Goal: Task Accomplishment & Management: Use online tool/utility

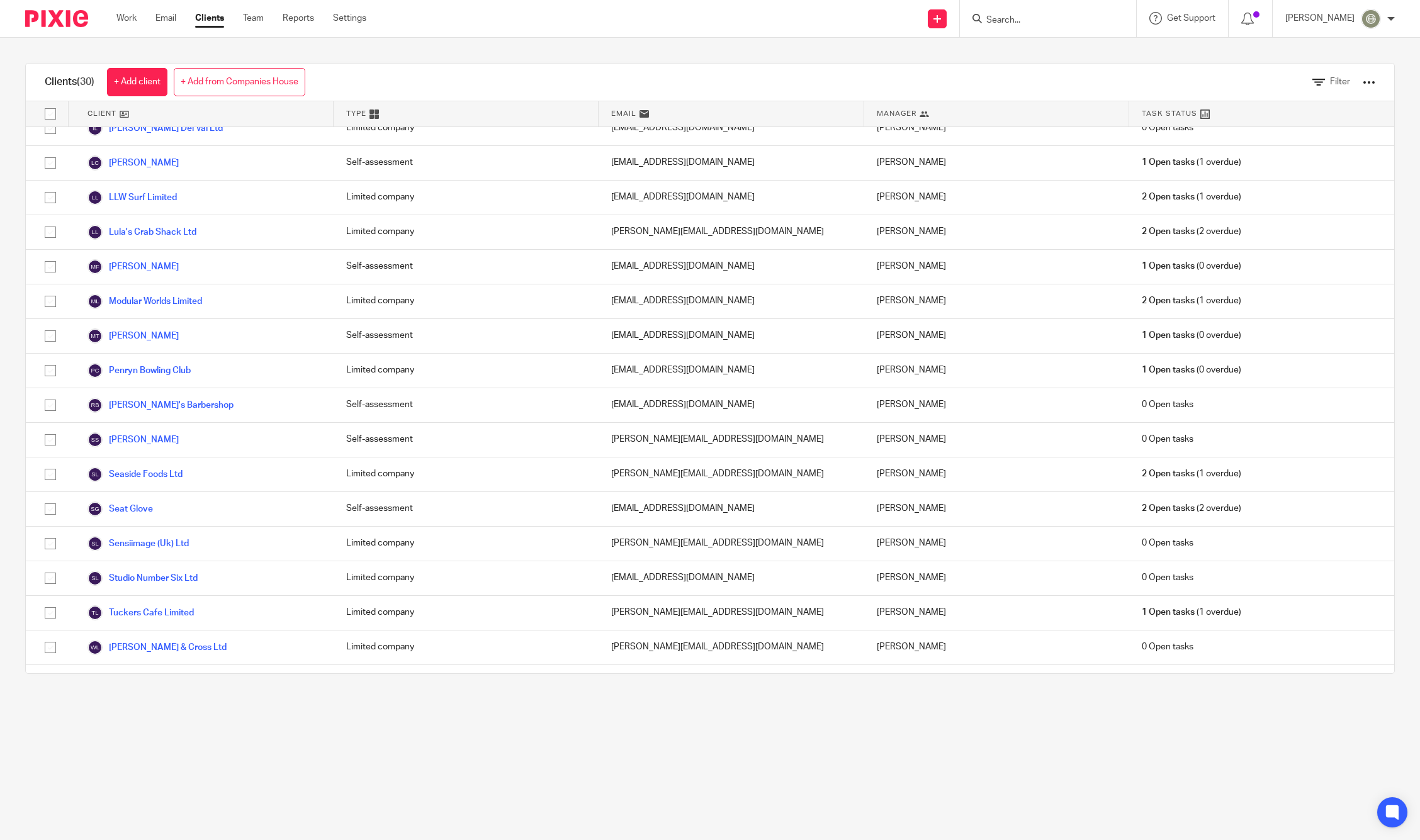
scroll to position [443, 0]
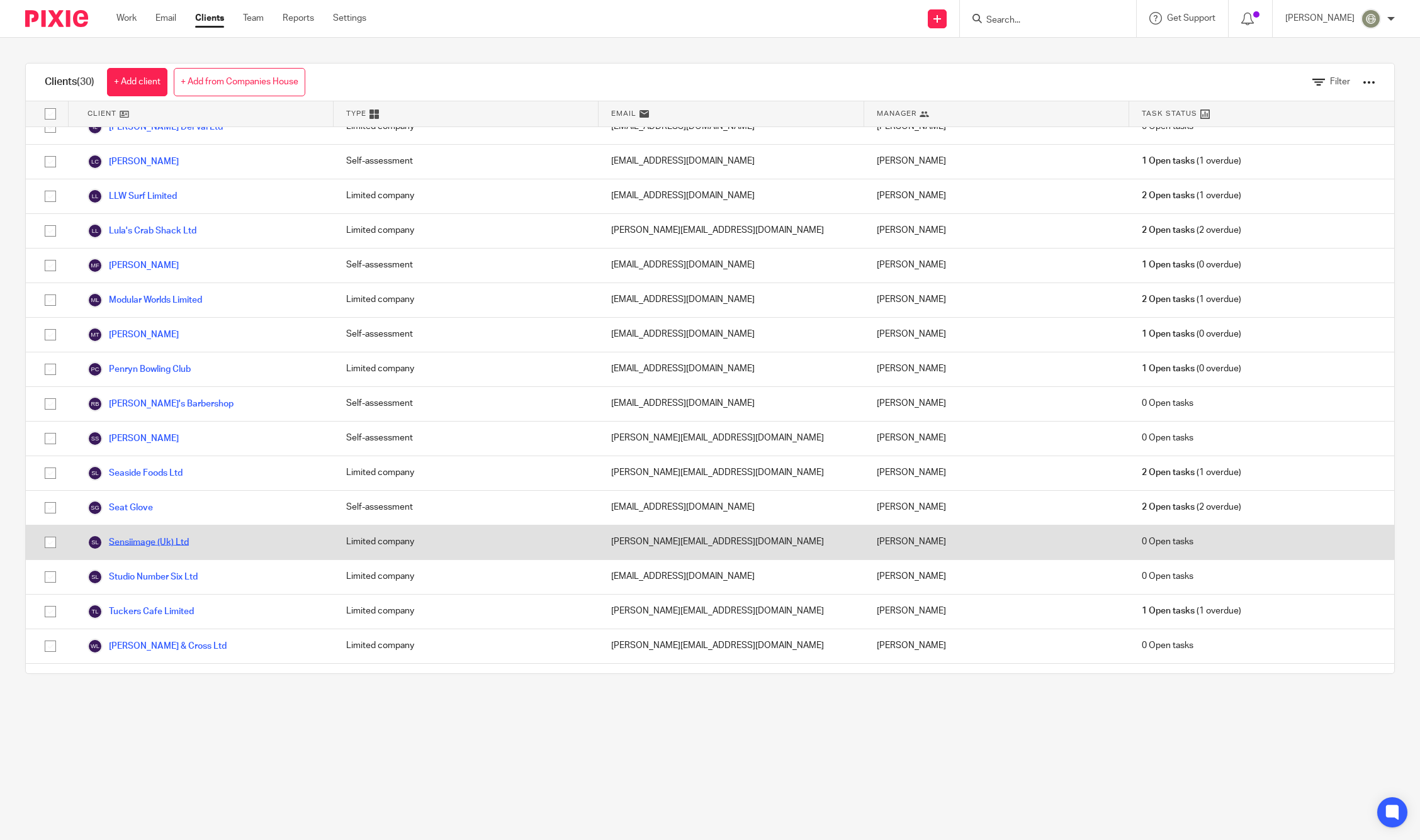
click at [133, 535] on link "Sensiimage (Uk) Ltd" at bounding box center [138, 542] width 101 height 15
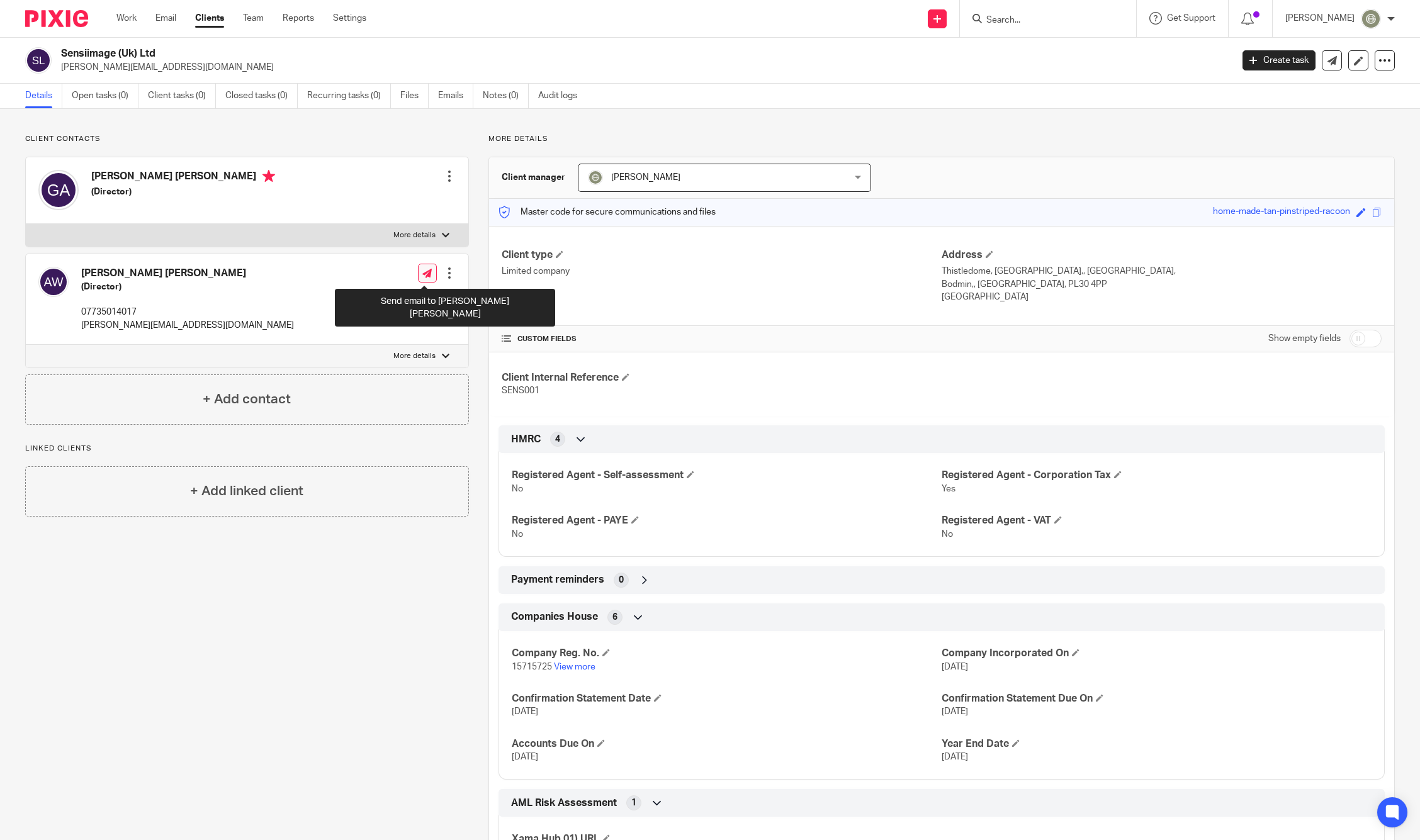
click at [431, 276] on link at bounding box center [427, 273] width 19 height 19
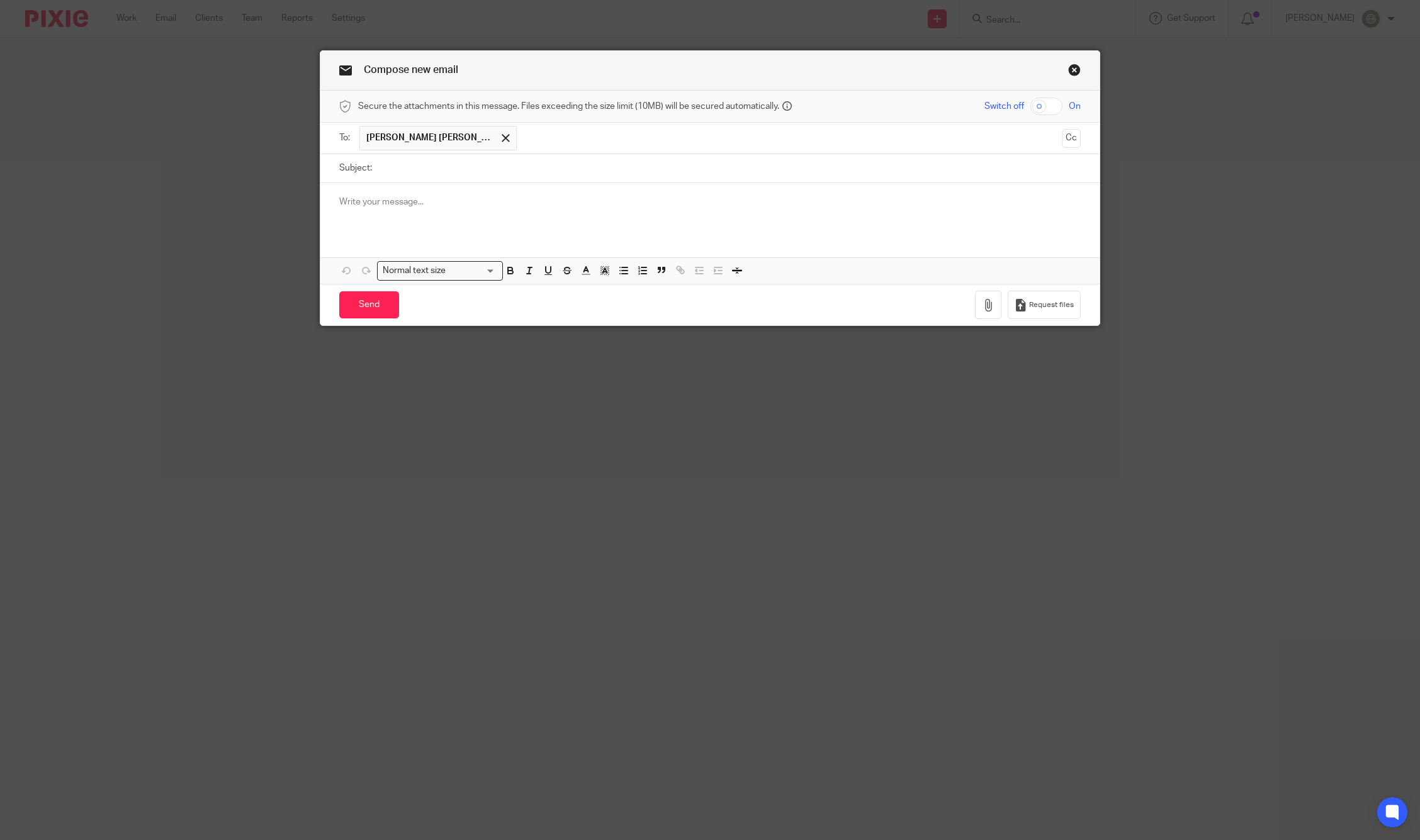
click at [430, 168] on input "Subject:" at bounding box center [730, 168] width 703 height 28
click at [1076, 74] on link "Close this dialog window" at bounding box center [1074, 72] width 13 height 17
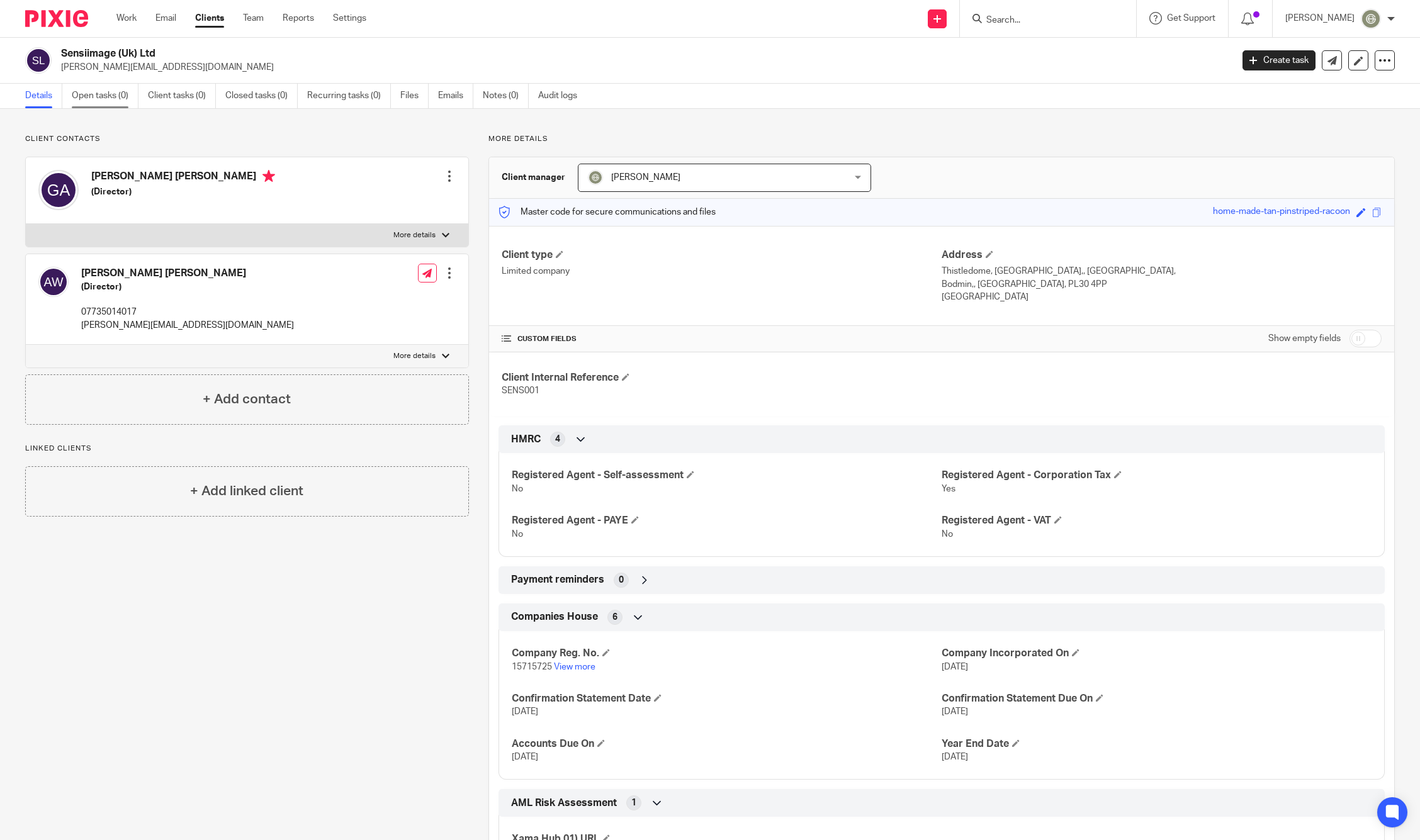
click at [107, 97] on link "Open tasks (0)" at bounding box center [105, 96] width 67 height 24
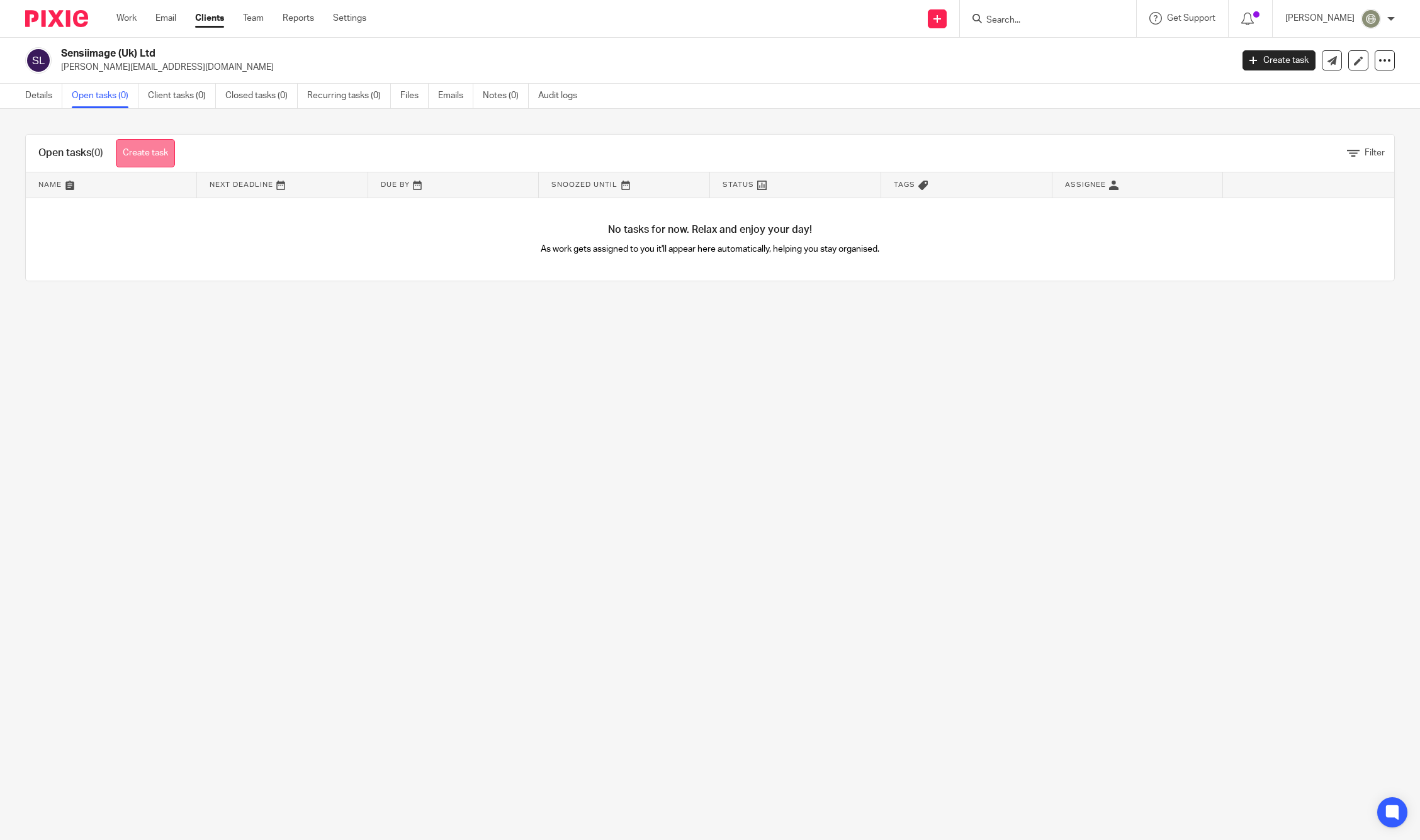
click at [146, 149] on link "Create task" at bounding box center [146, 153] width 59 height 28
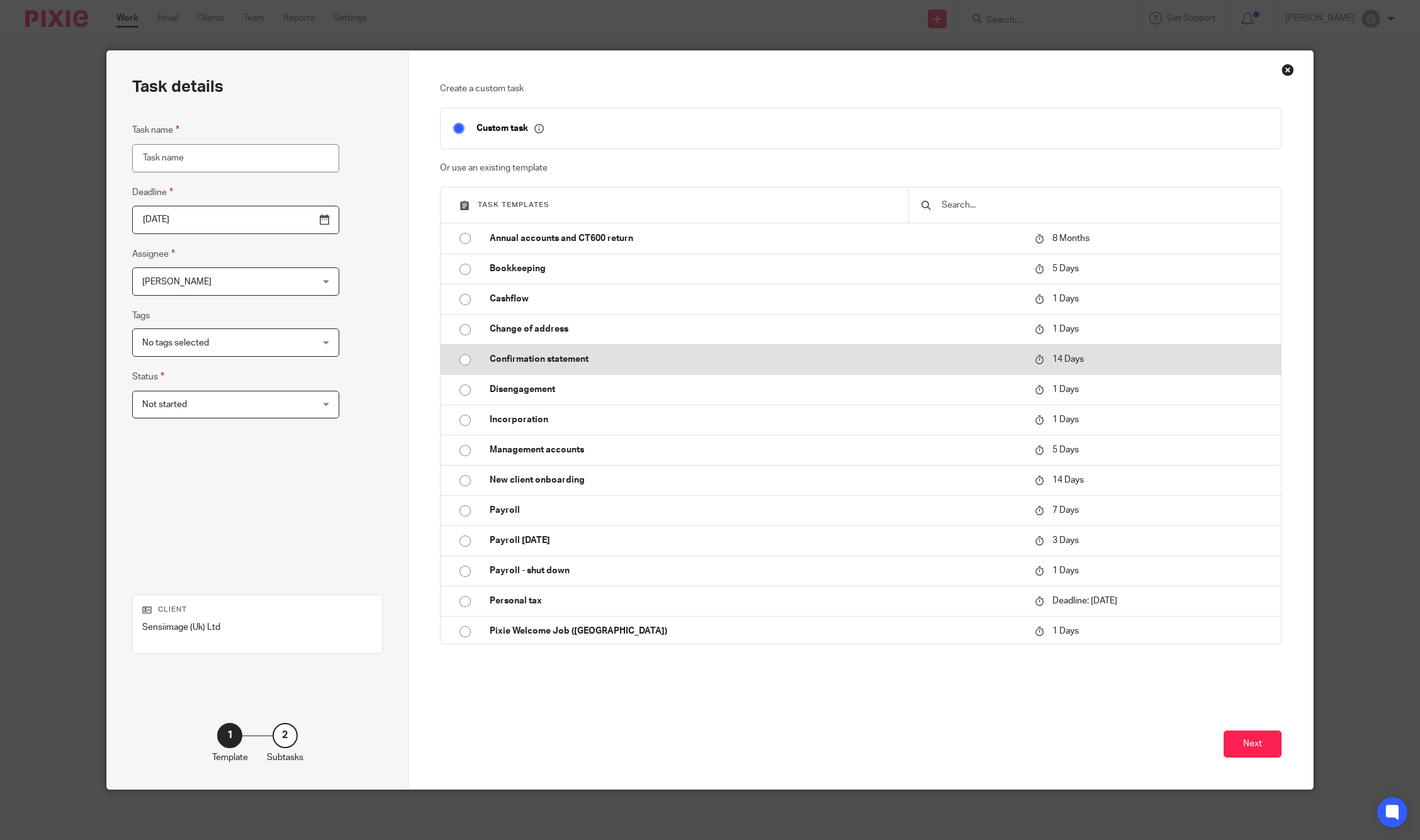
click at [467, 358] on input "radio" at bounding box center [465, 360] width 24 height 24
type input "2025-10-28"
type input "Confirmation statement"
checkbox input "false"
radio input "false"
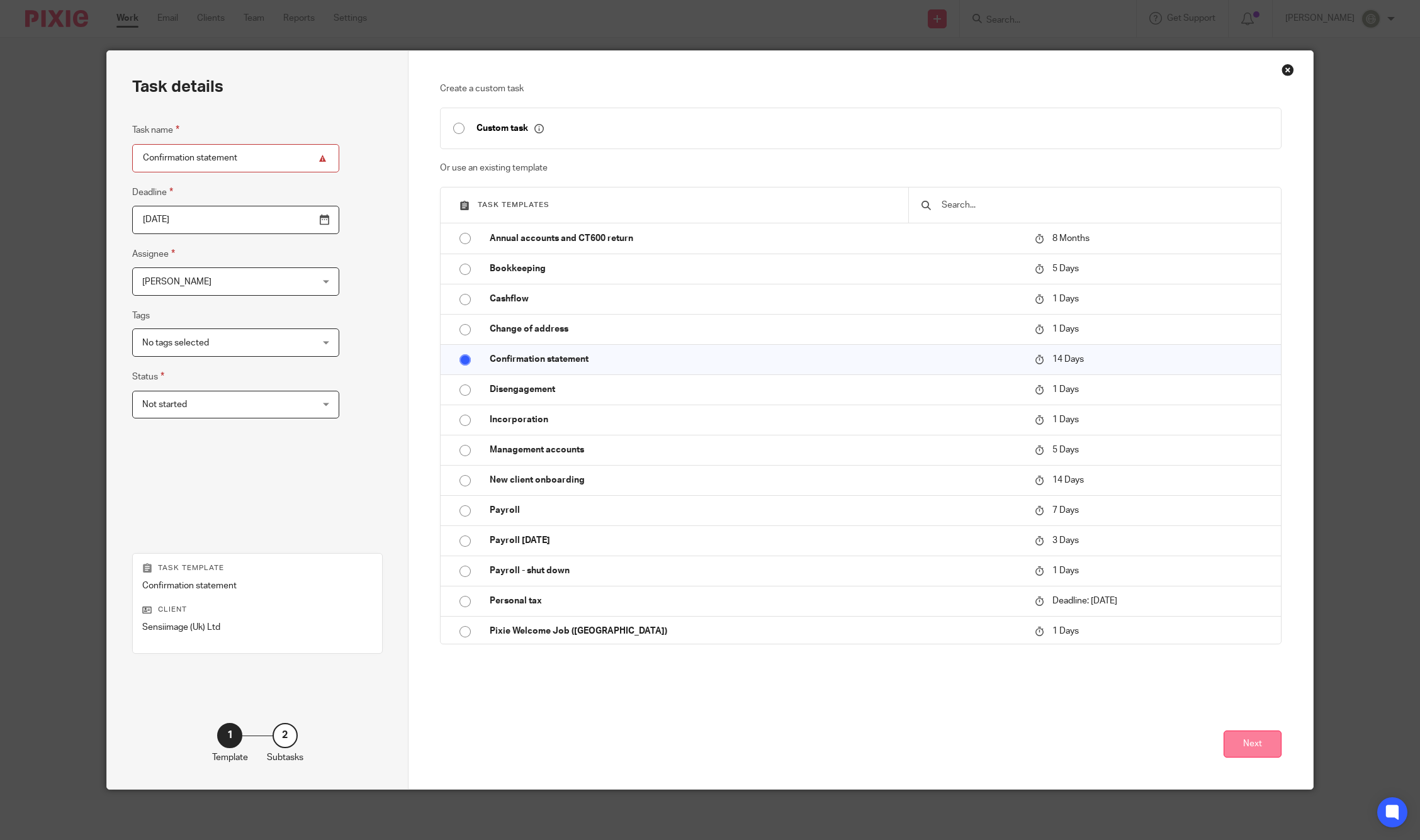
click at [1249, 755] on button "Next" at bounding box center [1252, 744] width 58 height 27
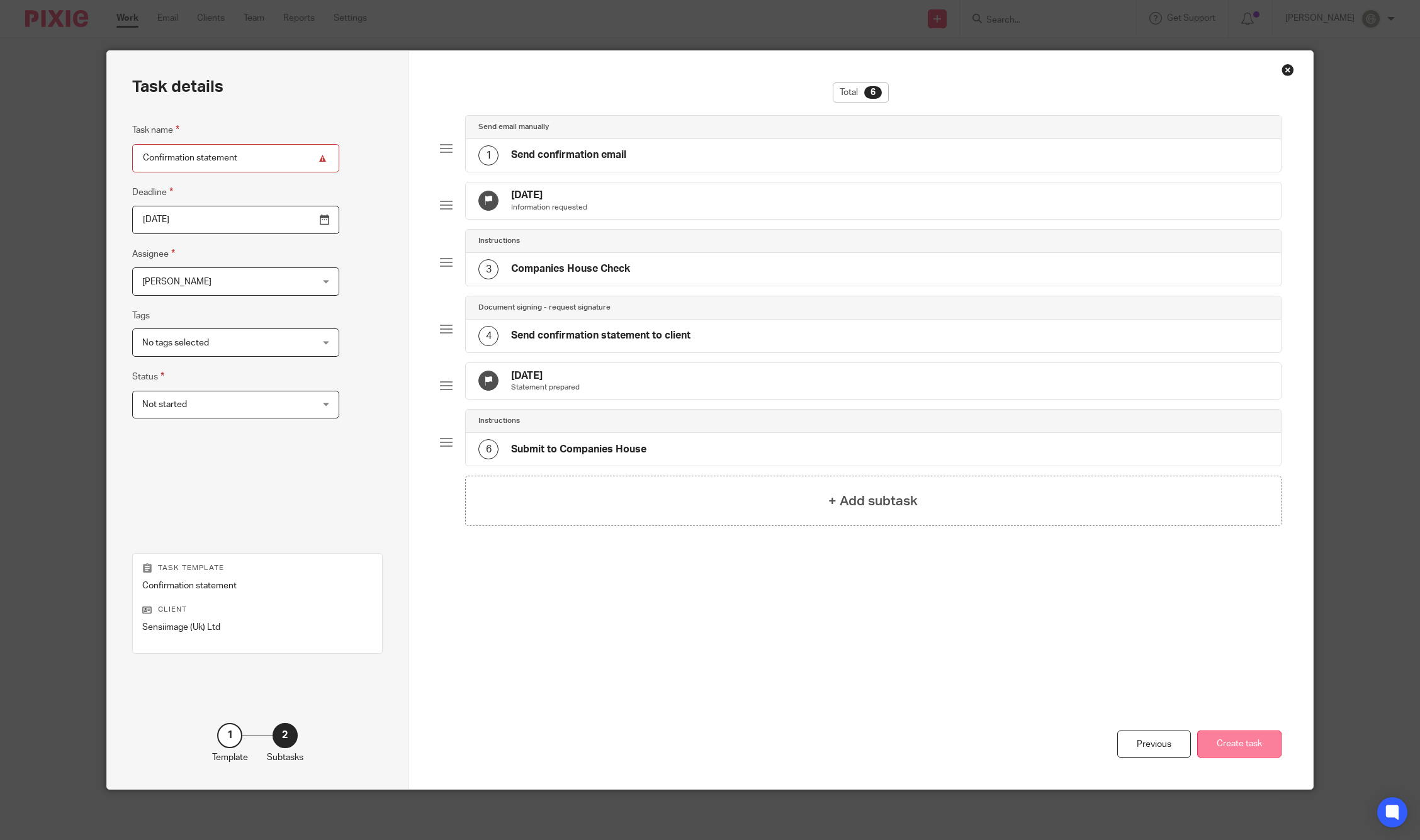
click at [1227, 746] on button "Create task" at bounding box center [1239, 744] width 85 height 27
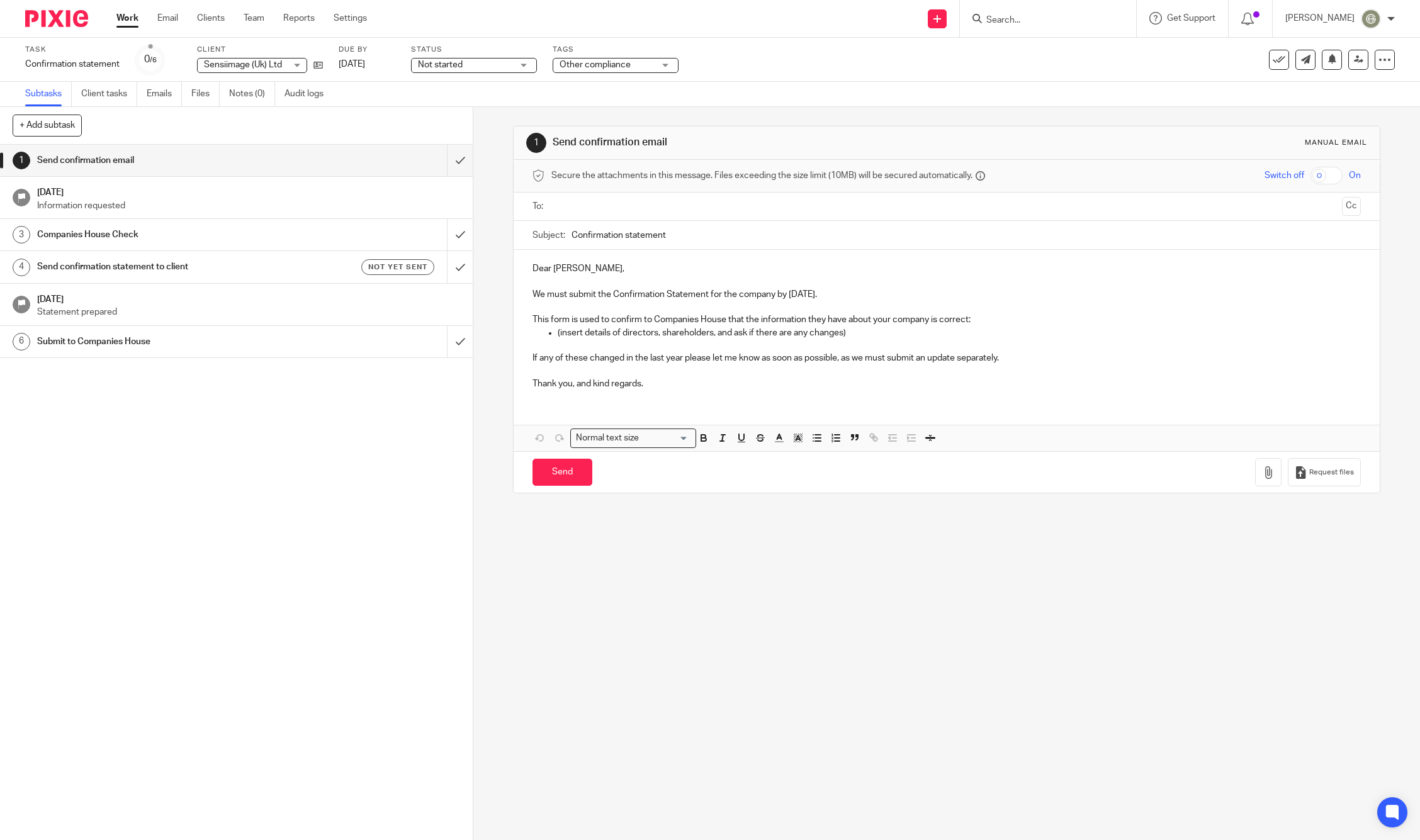
click at [594, 200] on input "text" at bounding box center [946, 207] width 781 height 14
click at [588, 271] on p "Dear [PERSON_NAME]," at bounding box center [946, 271] width 829 height 13
click at [452, 153] on input "submit" at bounding box center [236, 160] width 473 height 31
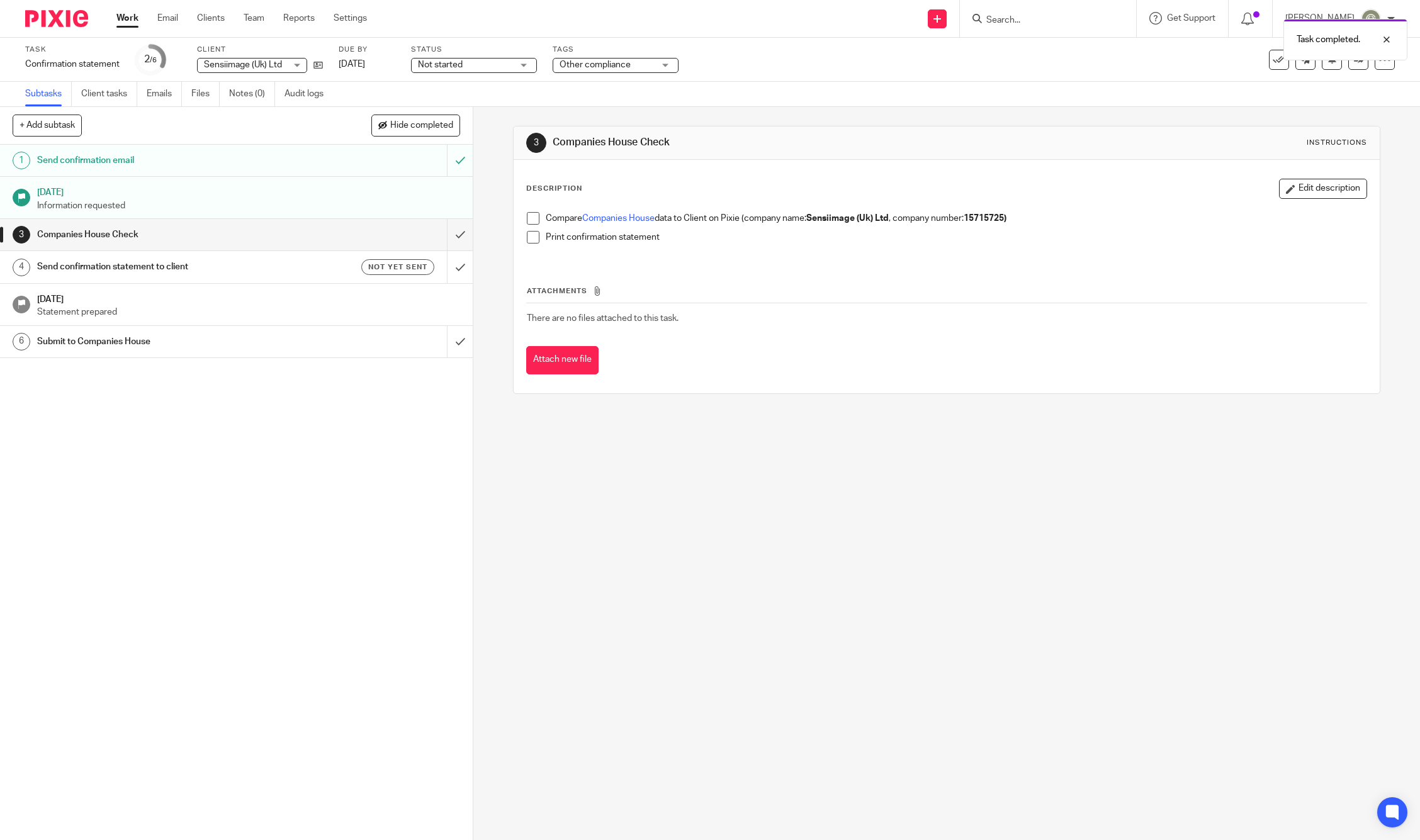
click at [531, 220] on span at bounding box center [533, 218] width 13 height 13
click at [531, 233] on span at bounding box center [533, 237] width 13 height 13
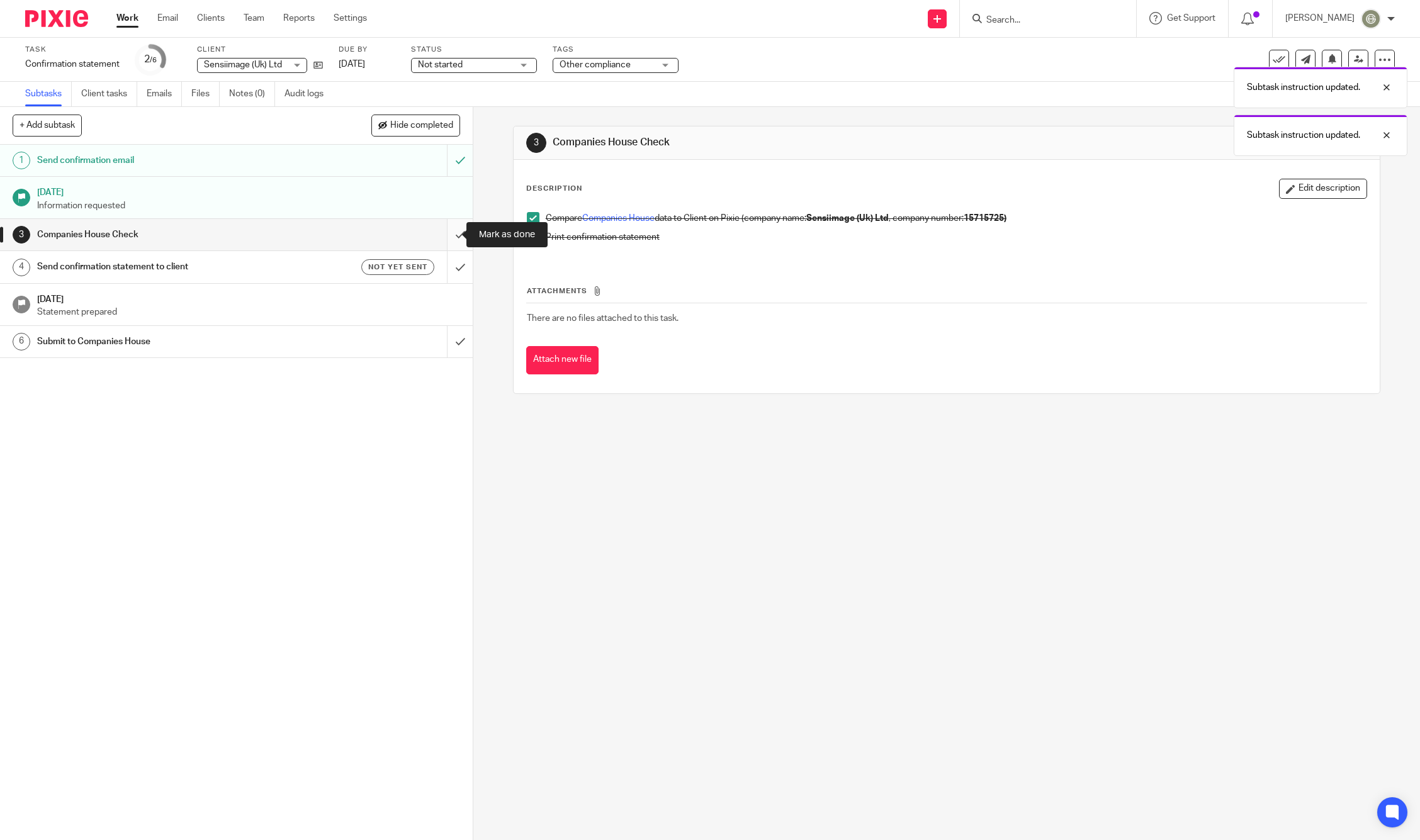
click at [449, 237] on input "submit" at bounding box center [236, 235] width 473 height 31
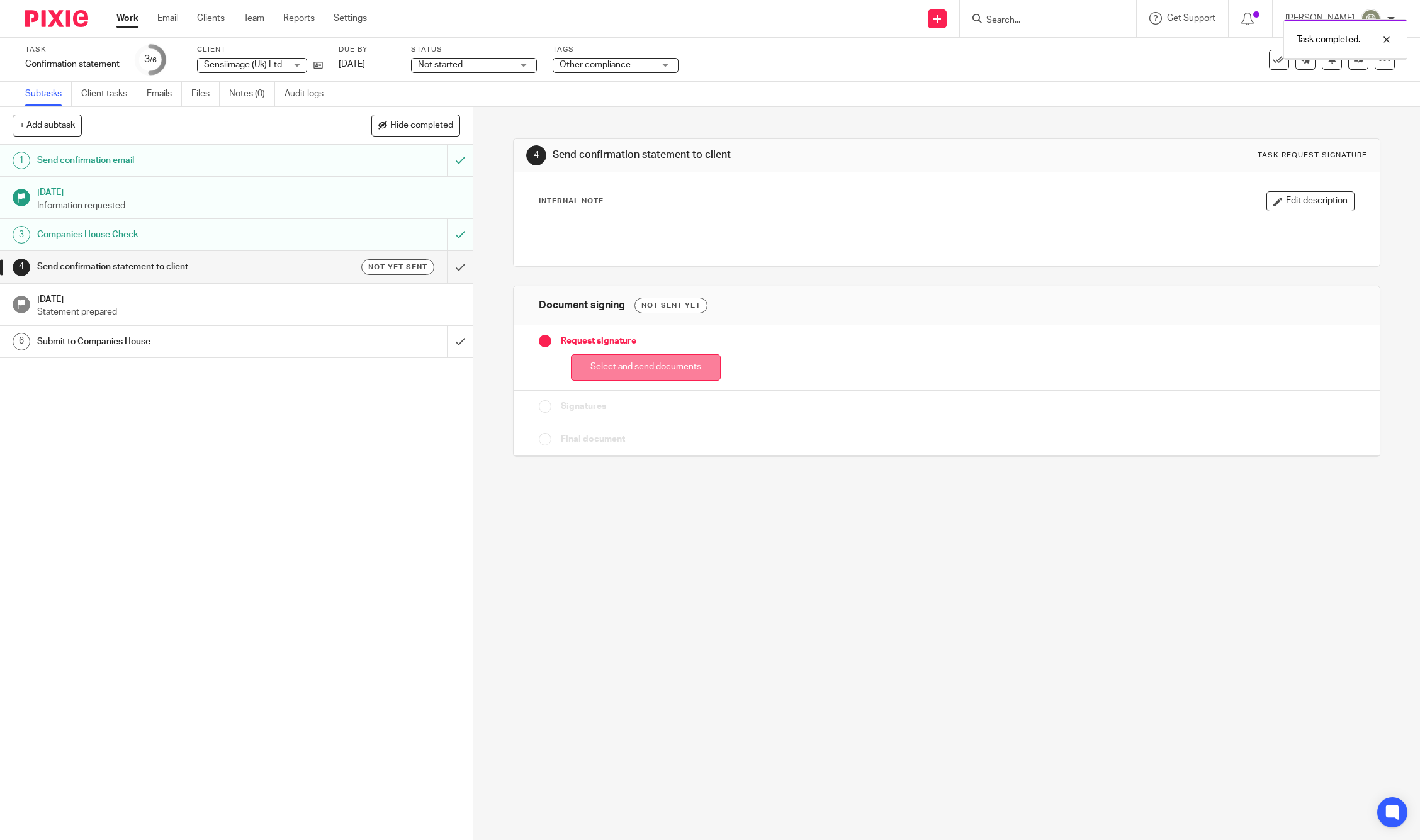
click at [669, 361] on button "Select and send documents" at bounding box center [645, 368] width 150 height 27
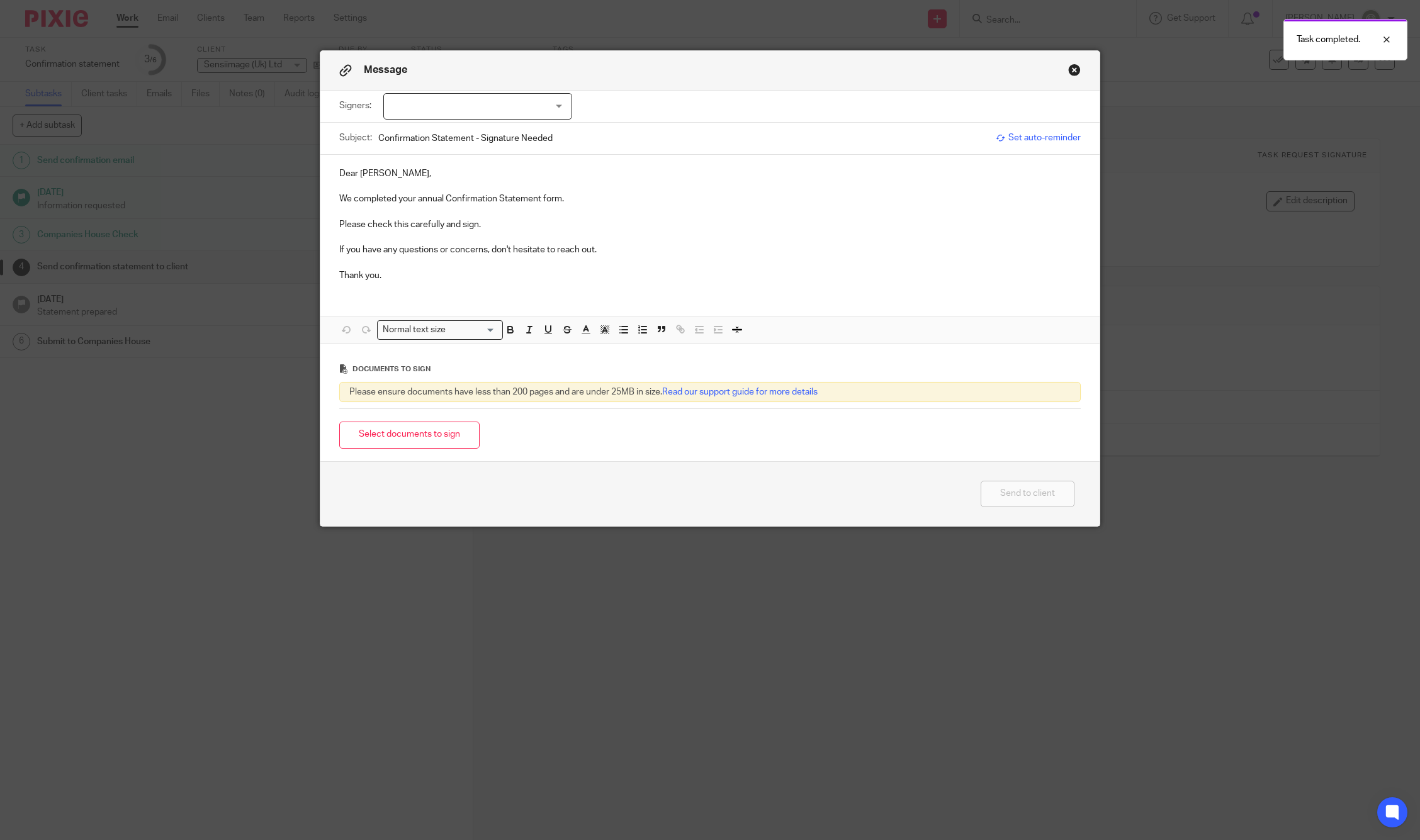
click at [465, 108] on div at bounding box center [478, 106] width 189 height 27
click at [425, 156] on span "[PERSON_NAME] [PERSON_NAME]" at bounding box center [470, 157] width 140 height 9
checkbox input "true"
click at [667, 220] on p "Please check this carefully and sign." at bounding box center [710, 225] width 742 height 13
click at [434, 444] on button "Select documents to sign" at bounding box center [409, 435] width 140 height 27
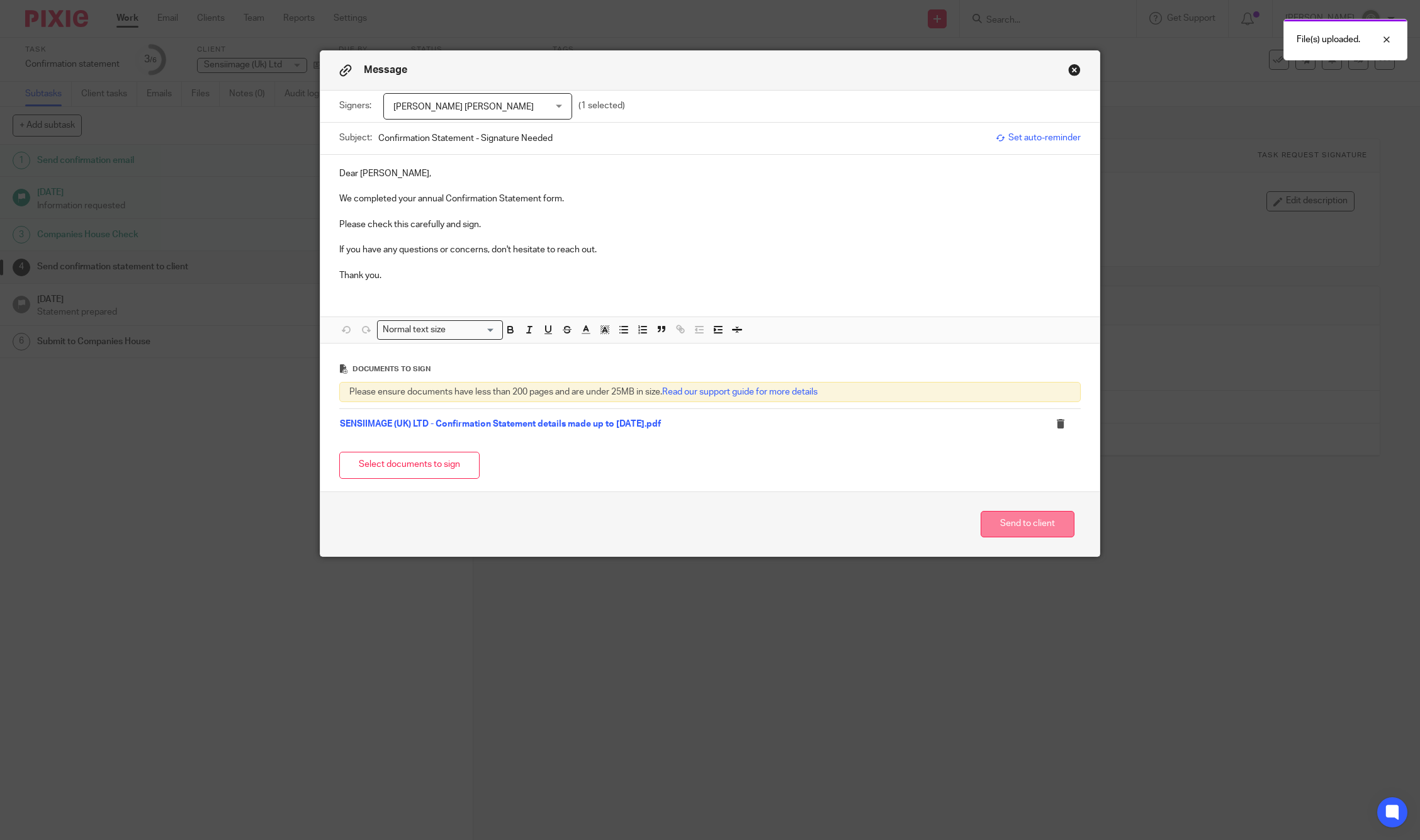
click at [1025, 517] on button "Send to client" at bounding box center [1027, 525] width 94 height 27
